Goal: Task Accomplishment & Management: Manage account settings

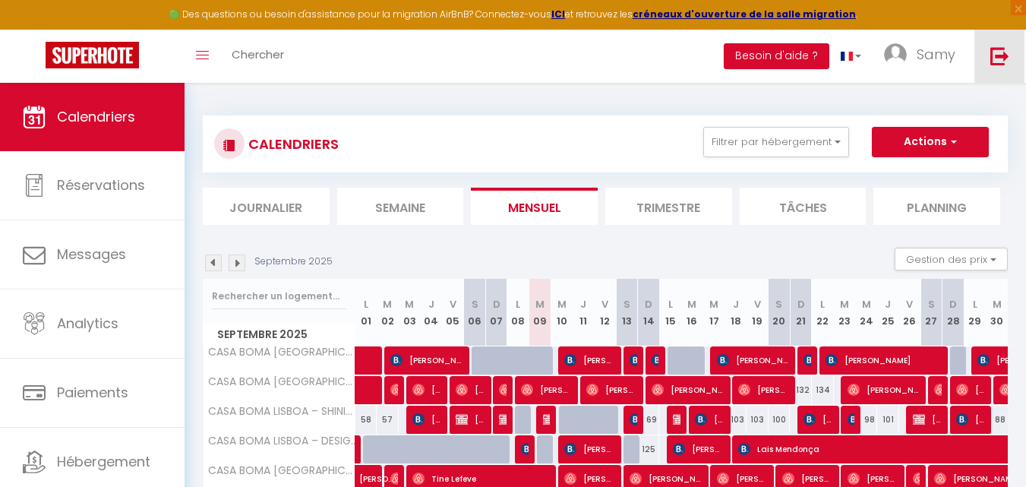
click at [1007, 64] on img at bounding box center [1000, 55] width 19 height 19
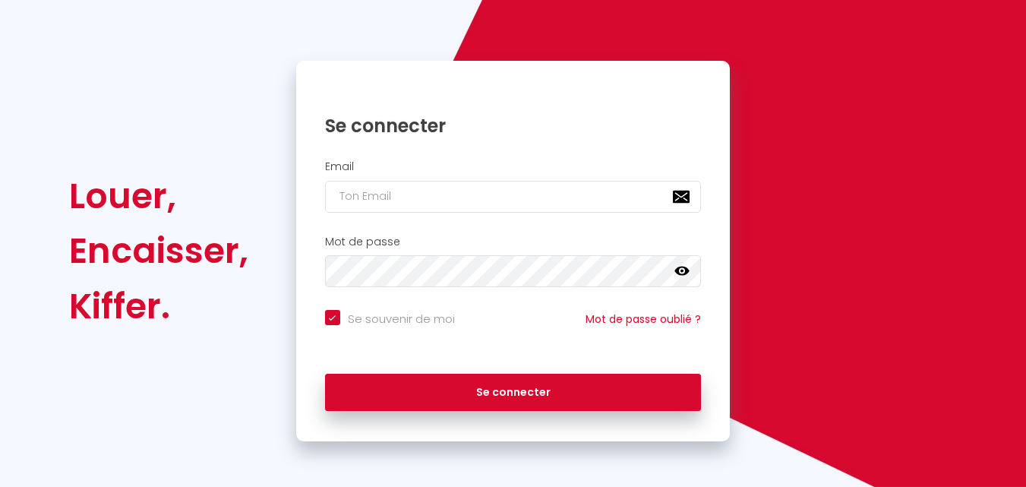
checkbox input "true"
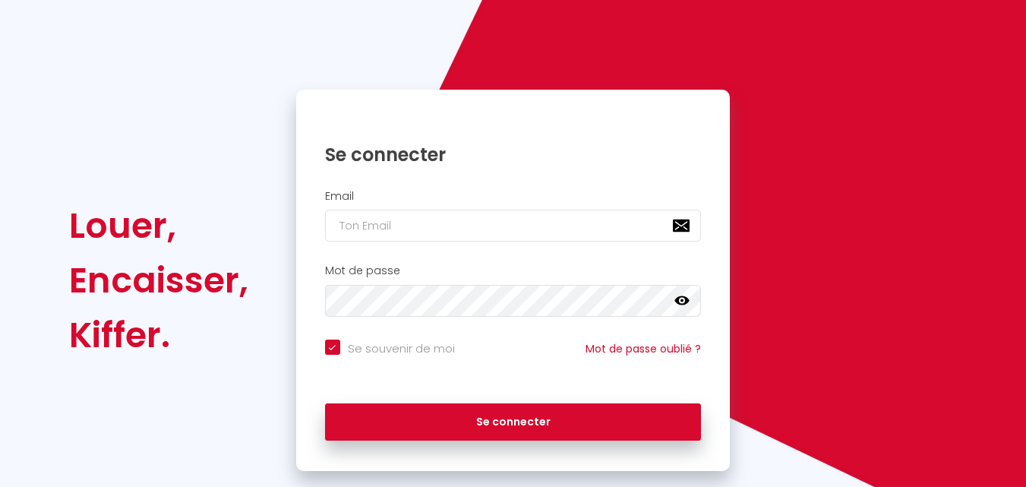
scroll to position [103, 0]
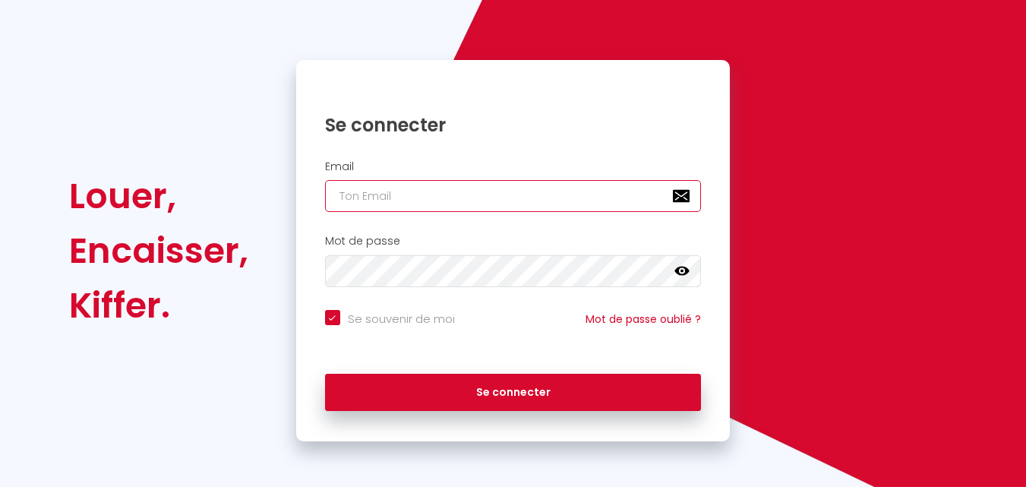
type input "[EMAIL_ADDRESS][DOMAIN_NAME]"
checkbox input "true"
click at [596, 181] on input "[EMAIL_ADDRESS][DOMAIN_NAME]" at bounding box center [513, 196] width 377 height 32
type input "[EMAIL_ADDRESS][DOMAIN_NAME]"
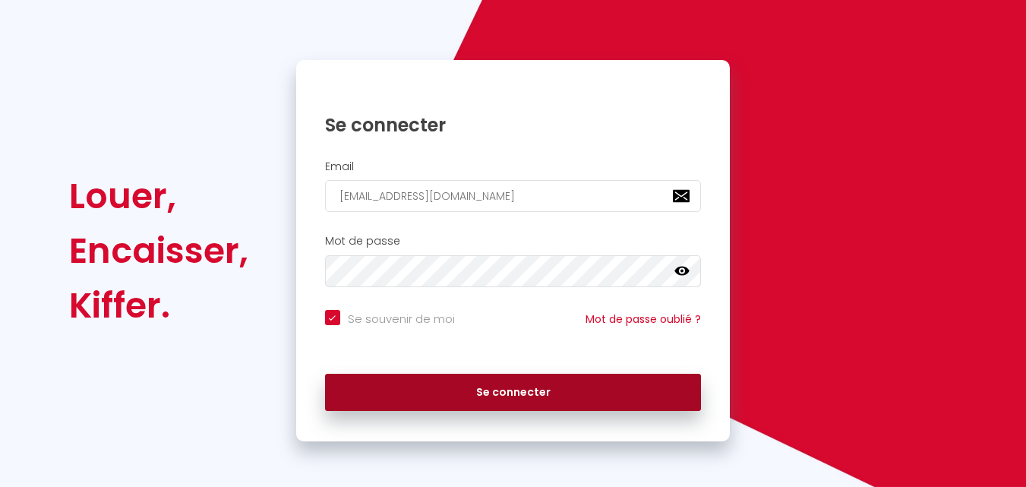
click at [517, 381] on button "Se connecter" at bounding box center [513, 393] width 377 height 38
checkbox input "true"
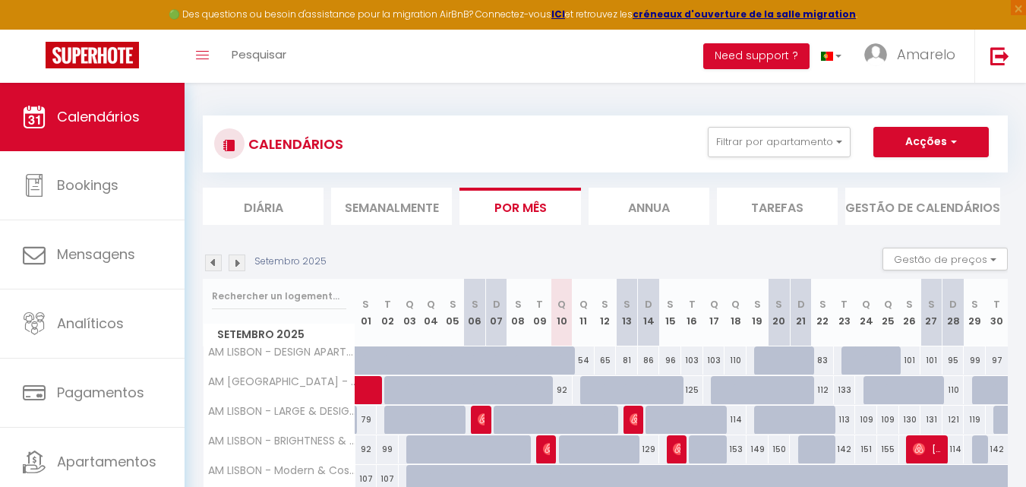
scroll to position [248, 0]
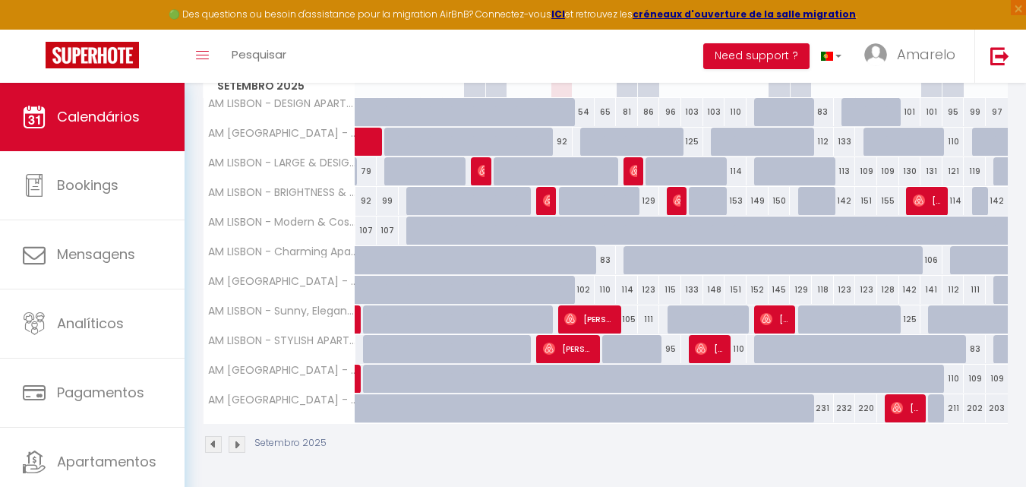
click at [586, 285] on div "102" at bounding box center [584, 290] width 22 height 28
type input "102"
type input "[DATE]"
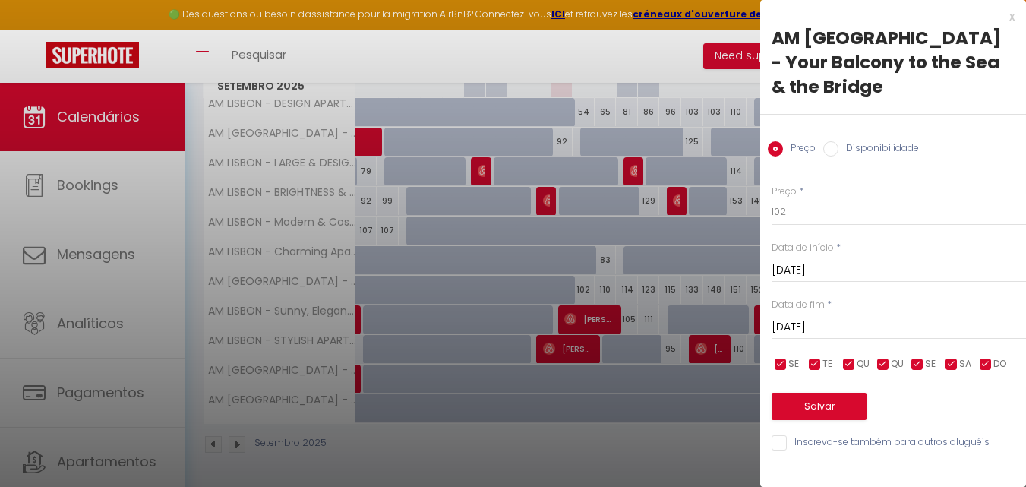
click at [629, 168] on div at bounding box center [513, 243] width 1026 height 487
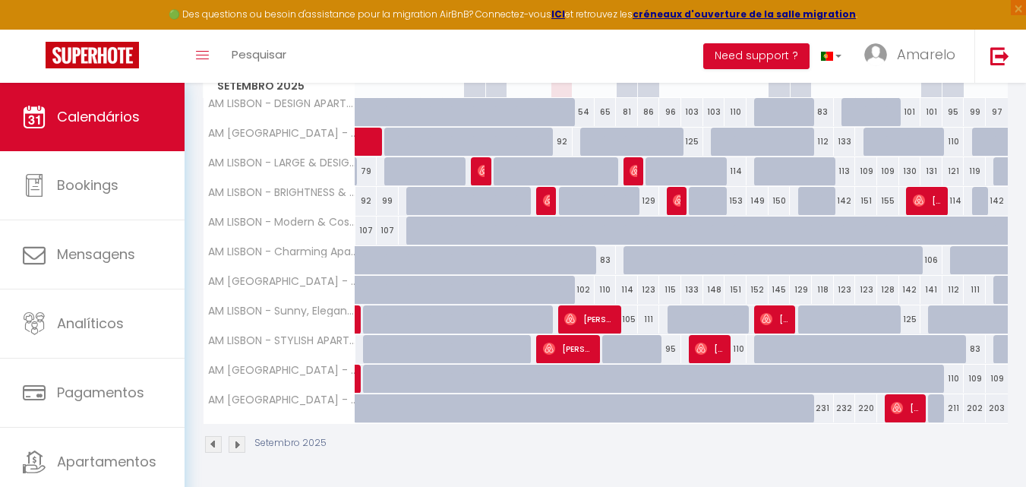
click at [579, 292] on div "102" at bounding box center [584, 290] width 22 height 28
type input "102"
type input "[DATE]"
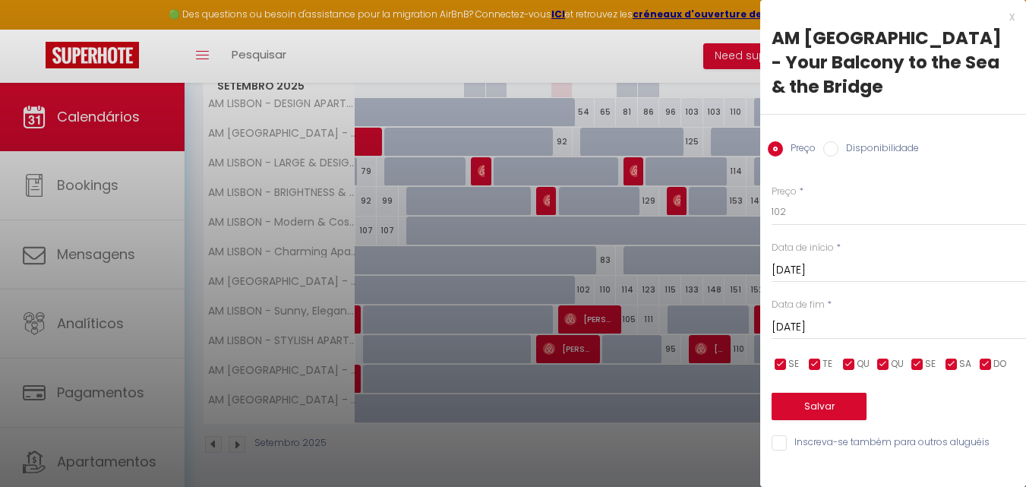
click at [649, 244] on div at bounding box center [513, 243] width 1026 height 487
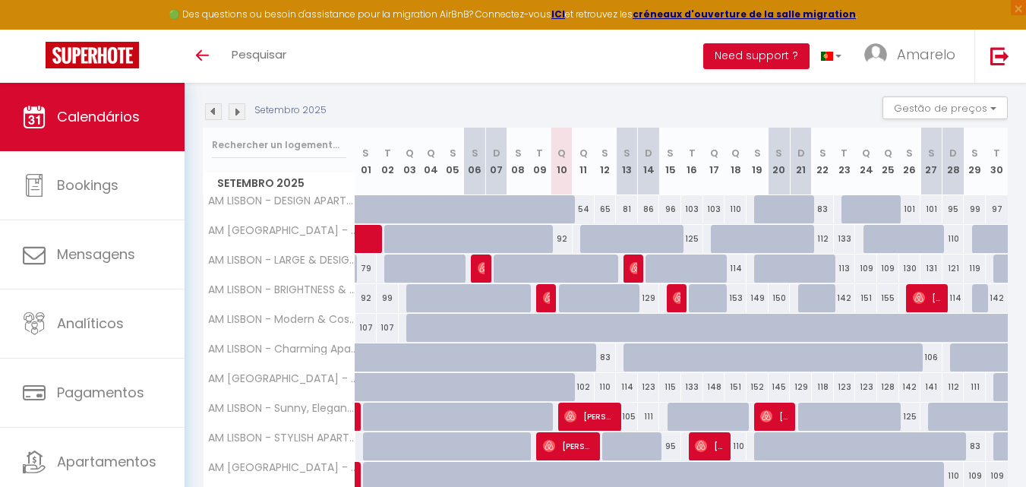
scroll to position [147, 0]
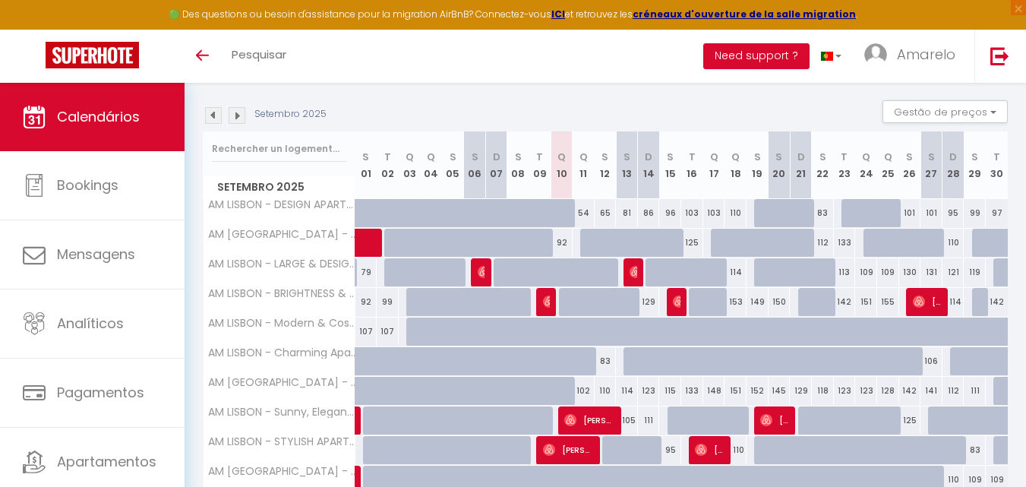
click at [561, 243] on div "92" at bounding box center [562, 243] width 22 height 28
type input "92"
type input "[DATE]"
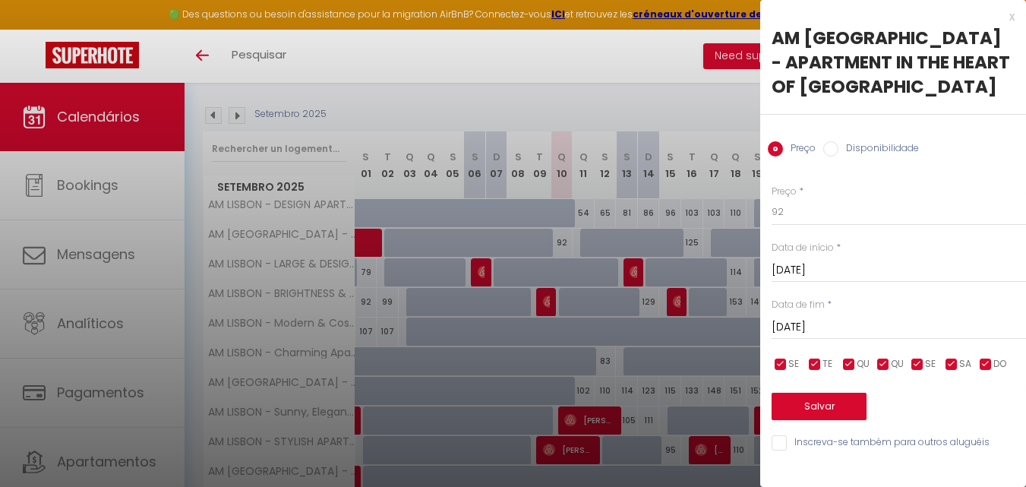
click at [866, 141] on label "Disponibilidade" at bounding box center [879, 149] width 81 height 17
click at [839, 141] on input "Disponibilidade" at bounding box center [830, 148] width 15 height 15
radio input "true"
radio input "false"
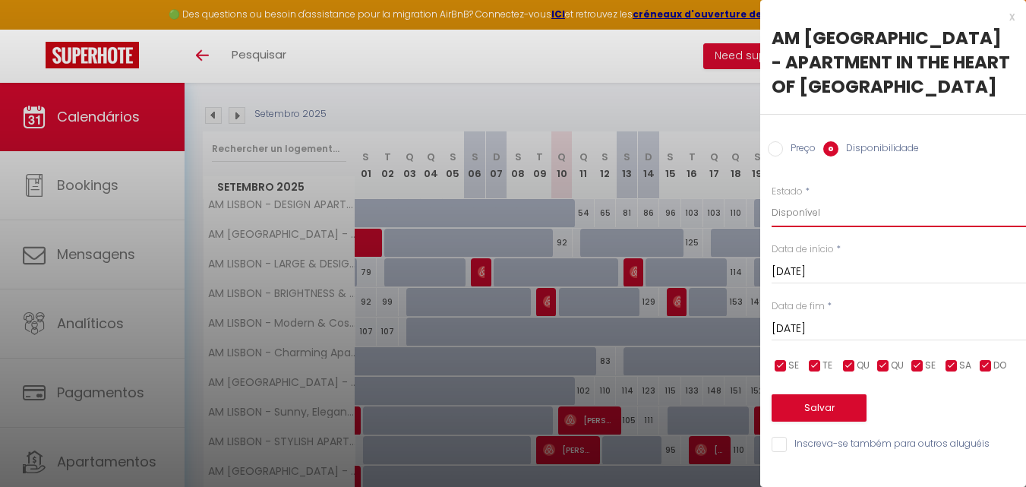
click at [849, 198] on select "Disponível Indisponível" at bounding box center [899, 212] width 254 height 29
select select "0"
click at [772, 198] on select "Disponível Indisponível" at bounding box center [899, 212] width 254 height 29
click at [845, 394] on button "Salvar" at bounding box center [819, 407] width 95 height 27
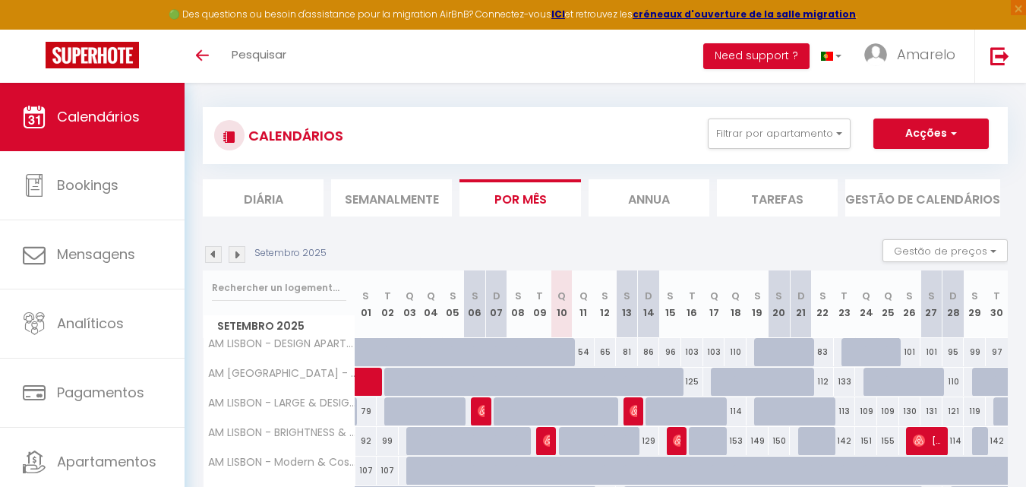
scroll to position [0, 0]
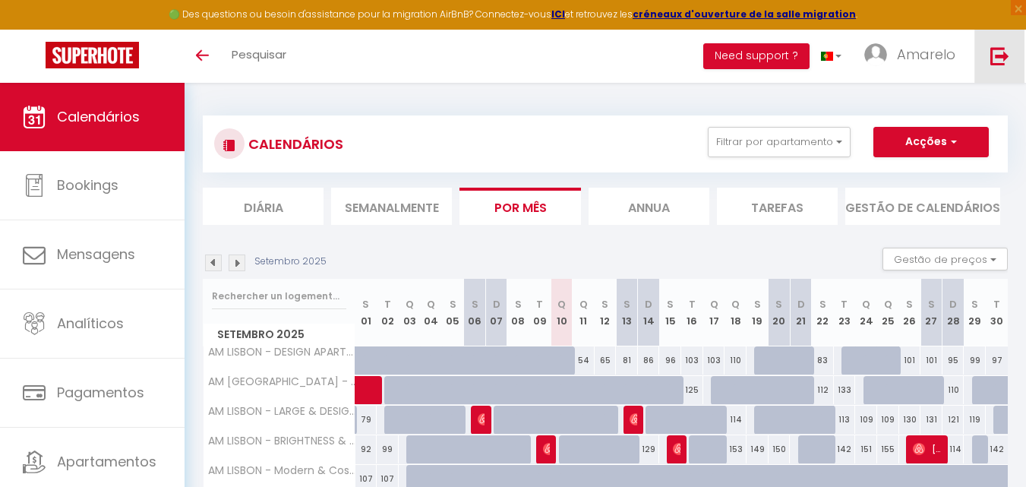
click at [1013, 57] on link at bounding box center [1000, 56] width 50 height 53
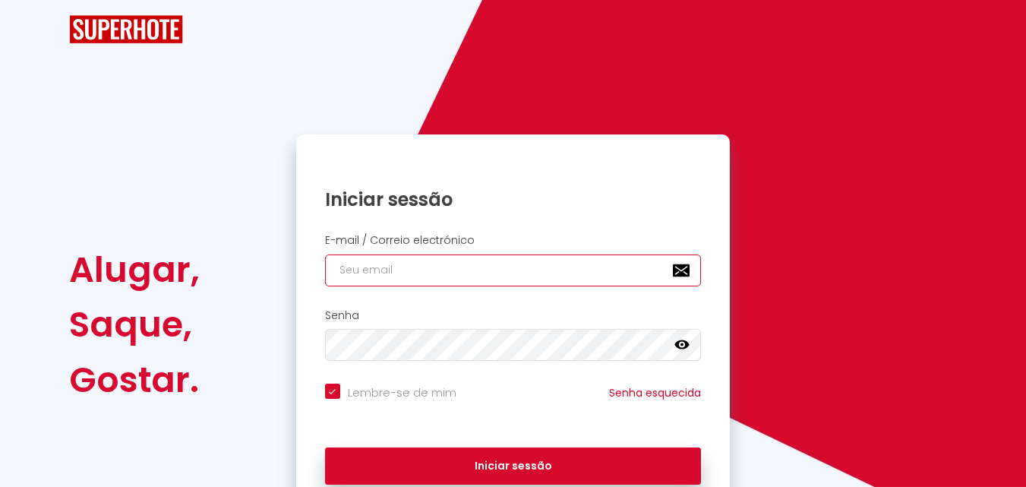
type input "[EMAIL_ADDRESS][DOMAIN_NAME]"
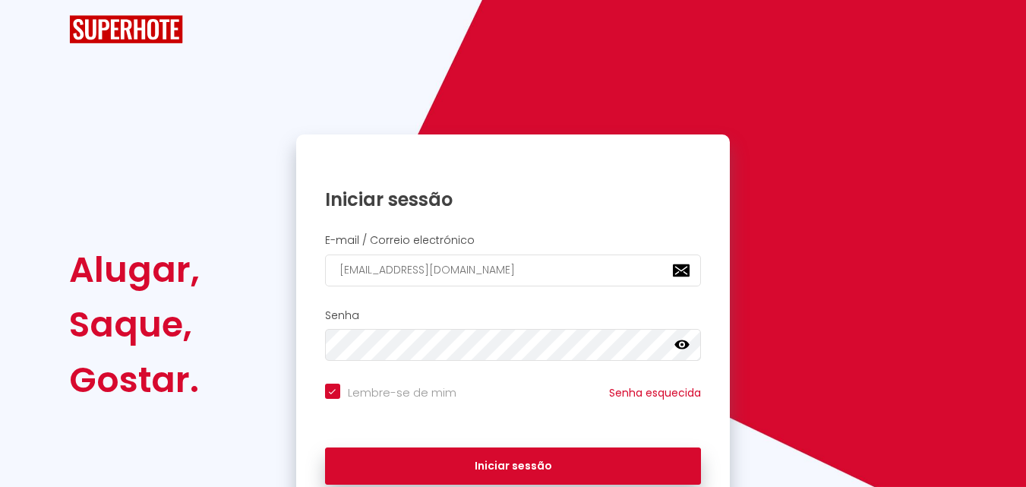
checkbox input "true"
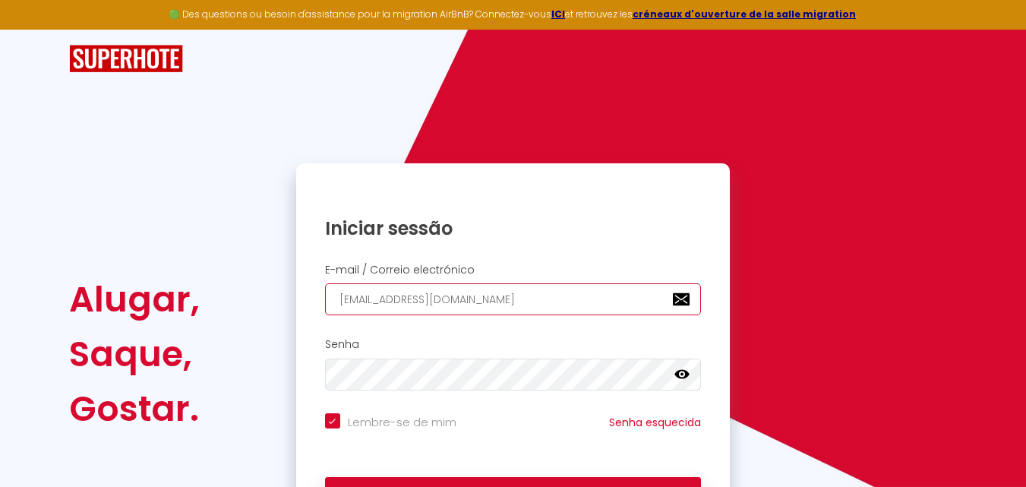
drag, startPoint x: 542, startPoint y: 292, endPoint x: 536, endPoint y: 297, distance: 8.2
click at [542, 292] on input "[EMAIL_ADDRESS][DOMAIN_NAME]" at bounding box center [513, 299] width 377 height 32
type input "[EMAIL_ADDRESS][DOMAIN_NAME]"
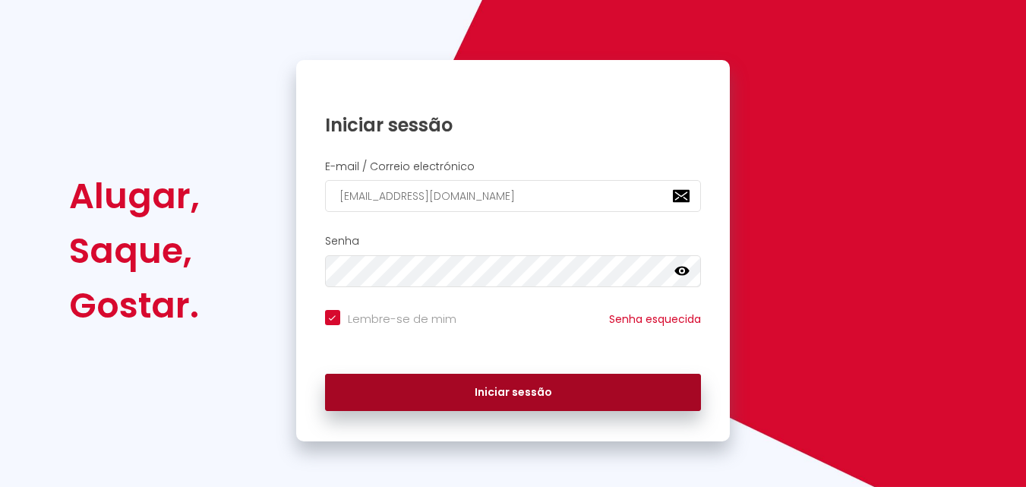
click at [521, 374] on button "Iniciar sessão" at bounding box center [513, 393] width 377 height 38
checkbox input "true"
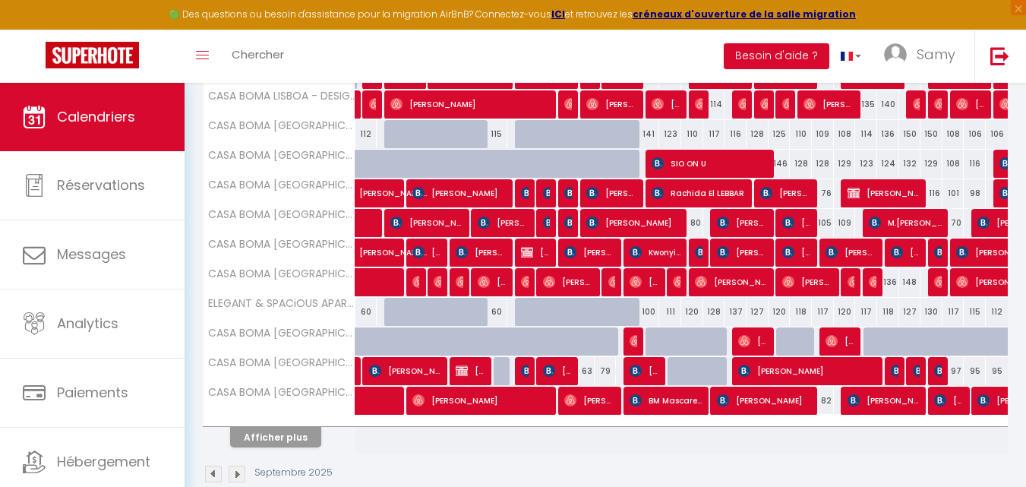
scroll to position [552, 0]
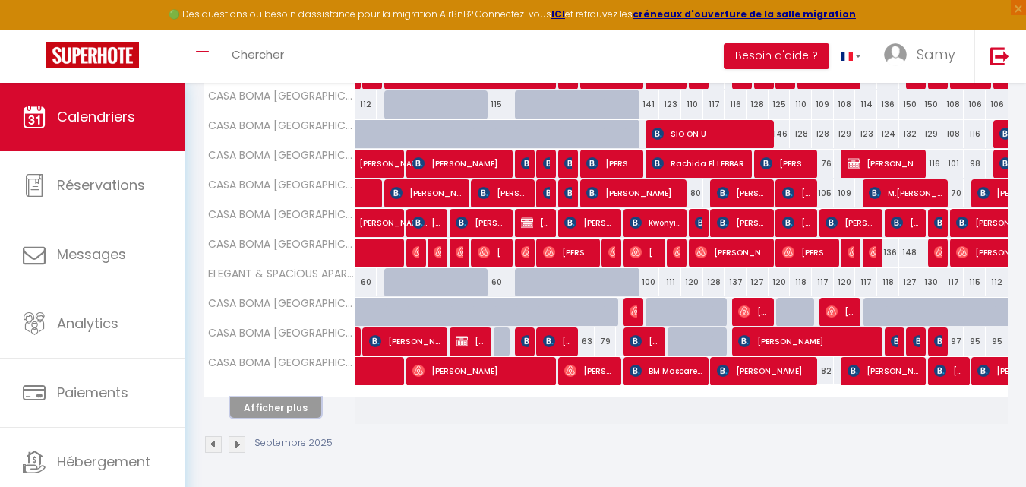
click at [261, 400] on button "Afficher plus" at bounding box center [275, 407] width 91 height 21
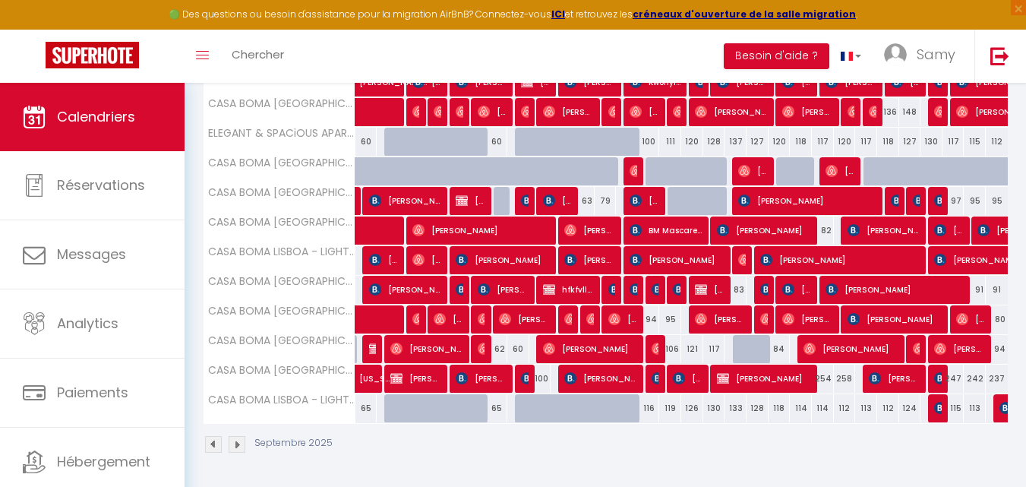
scroll to position [0, 0]
